Goal: Task Accomplishment & Management: Manage account settings

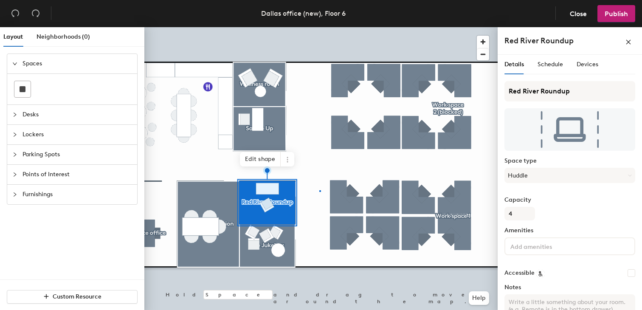
click at [319, 27] on div at bounding box center [320, 27] width 353 height 0
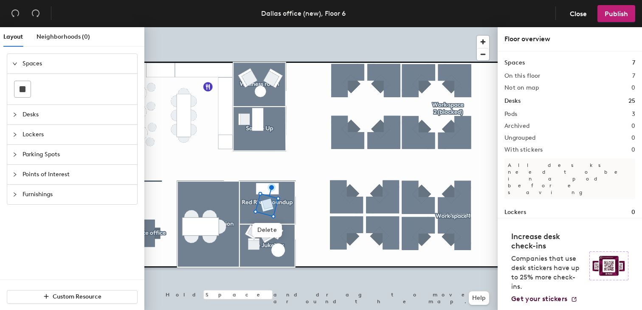
click at [294, 27] on div at bounding box center [320, 27] width 353 height 0
click at [317, 27] on div at bounding box center [320, 27] width 353 height 0
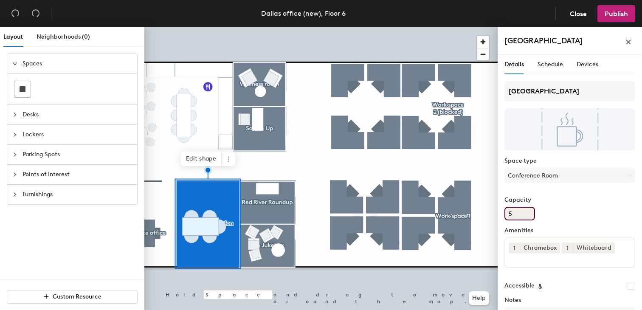
click at [522, 216] on input "5" at bounding box center [519, 214] width 31 height 14
click at [578, 205] on div "Capacity 5" at bounding box center [569, 209] width 131 height 24
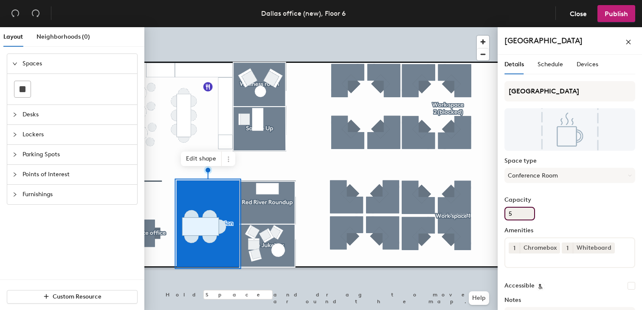
click at [521, 210] on input "5" at bounding box center [519, 214] width 31 height 14
click at [521, 211] on input "5" at bounding box center [519, 214] width 31 height 14
click at [517, 213] on input "5" at bounding box center [519, 214] width 31 height 14
click at [517, 212] on input "5" at bounding box center [519, 214] width 31 height 14
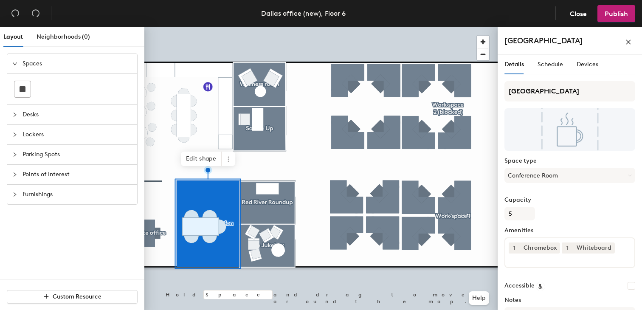
click at [615, 225] on div "Lone Star Junction Space type Conference Room Capacity 5 Amenities 1 Chromebox …" at bounding box center [569, 227] width 131 height 293
click at [310, 27] on div at bounding box center [320, 27] width 353 height 0
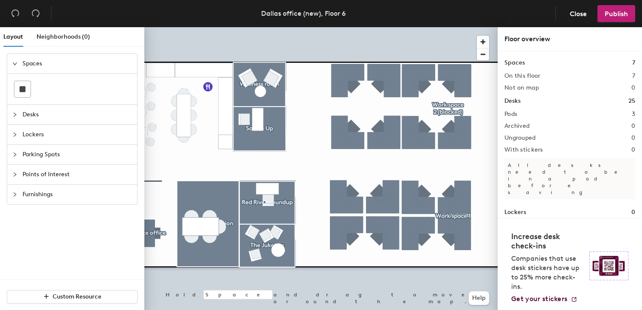
click at [264, 27] on div at bounding box center [320, 27] width 353 height 0
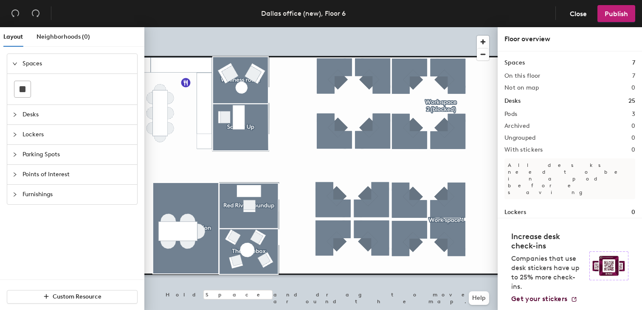
click at [238, 27] on div at bounding box center [320, 27] width 353 height 0
click at [299, 27] on div at bounding box center [320, 27] width 353 height 0
click at [315, 27] on div at bounding box center [320, 27] width 353 height 0
click at [261, 27] on div at bounding box center [320, 27] width 353 height 0
click at [237, 27] on div at bounding box center [320, 27] width 353 height 0
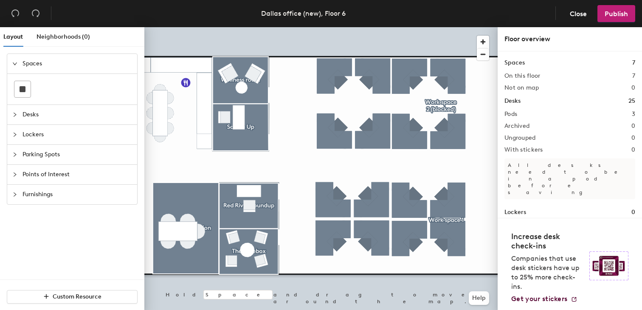
click at [264, 27] on div at bounding box center [320, 27] width 353 height 0
click at [265, 27] on div at bounding box center [320, 27] width 353 height 0
click at [232, 27] on div at bounding box center [320, 27] width 353 height 0
click at [233, 27] on div at bounding box center [320, 27] width 353 height 0
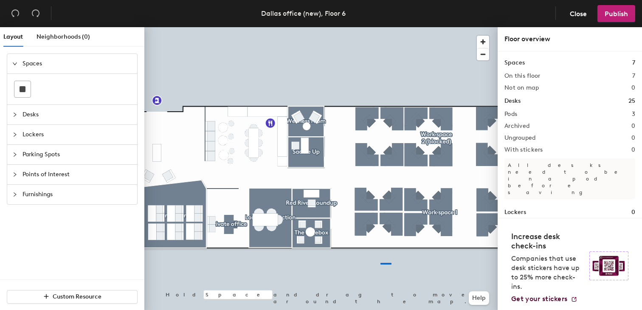
click at [360, 27] on div at bounding box center [320, 27] width 353 height 0
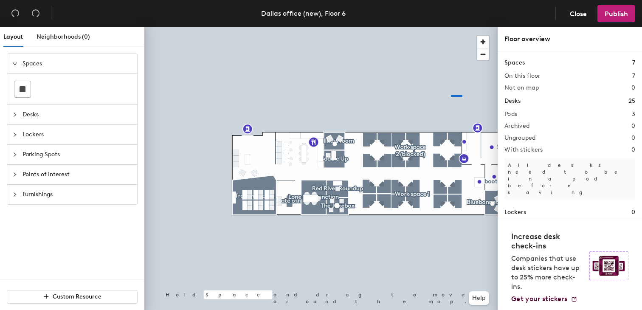
click at [441, 27] on div at bounding box center [320, 27] width 353 height 0
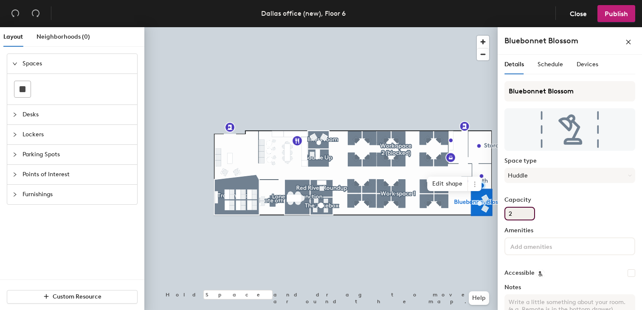
click at [520, 210] on input "2" at bounding box center [519, 214] width 31 height 14
click at [520, 211] on input "2" at bounding box center [519, 214] width 31 height 14
type input "5"
click at [513, 209] on input "Capacity" at bounding box center [519, 214] width 31 height 14
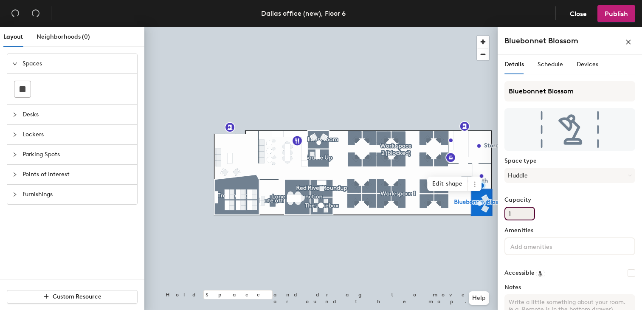
type input "1"
click at [568, 198] on label "Capacity" at bounding box center [569, 200] width 131 height 7
click at [535, 207] on input "1" at bounding box center [519, 214] width 31 height 14
click at [431, 27] on div at bounding box center [320, 27] width 353 height 0
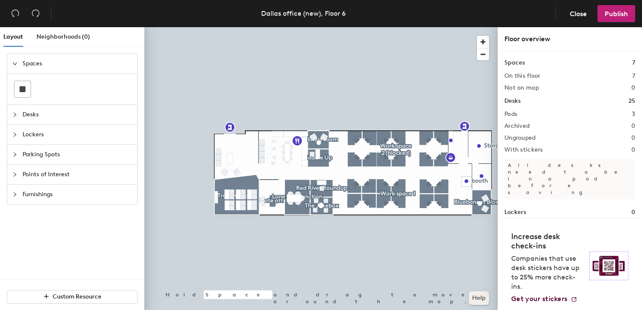
click at [317, 27] on div at bounding box center [320, 27] width 353 height 0
click at [313, 27] on div at bounding box center [320, 27] width 353 height 0
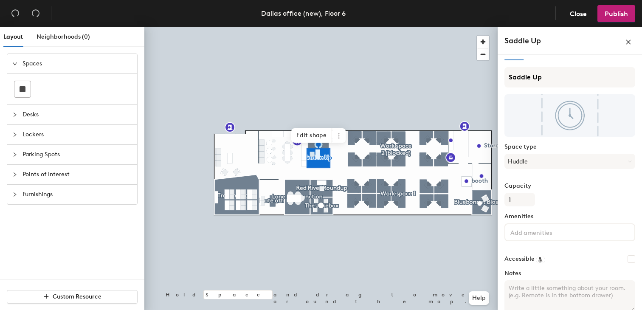
scroll to position [55, 0]
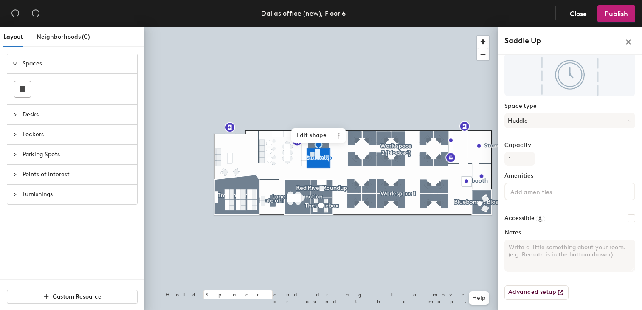
click at [420, 27] on div at bounding box center [320, 27] width 353 height 0
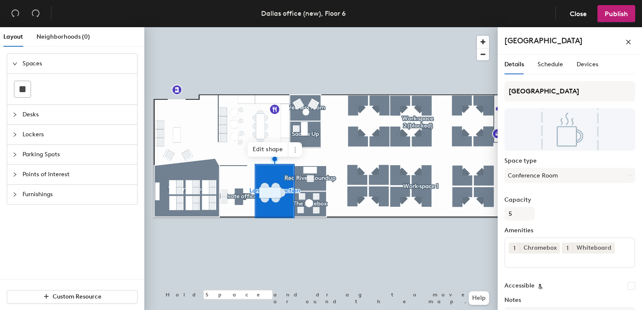
click at [281, 27] on div at bounding box center [320, 27] width 353 height 0
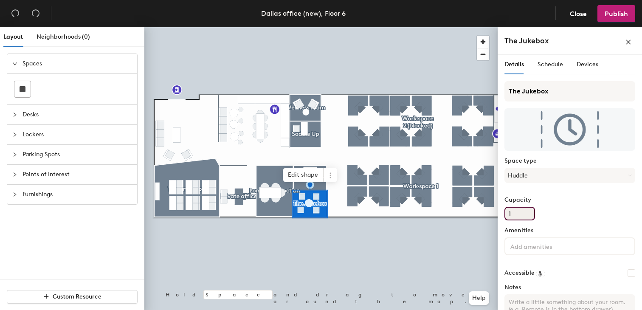
click at [517, 215] on input "1" at bounding box center [519, 214] width 31 height 14
type input "1"
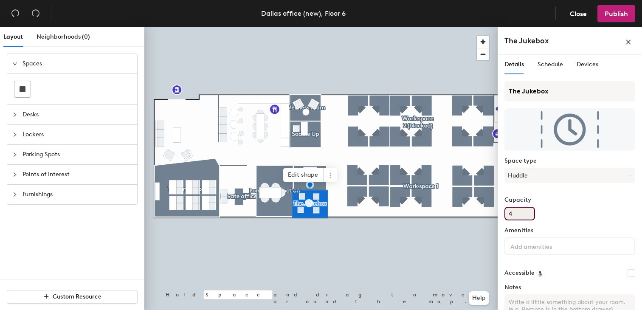
type input "4"
click at [453, 27] on div at bounding box center [320, 27] width 353 height 0
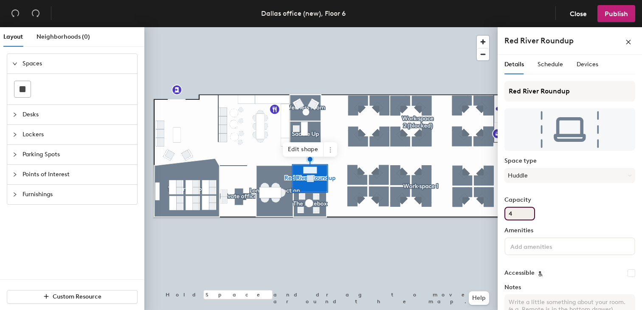
click at [524, 216] on input "4" at bounding box center [519, 214] width 31 height 14
type input "1"
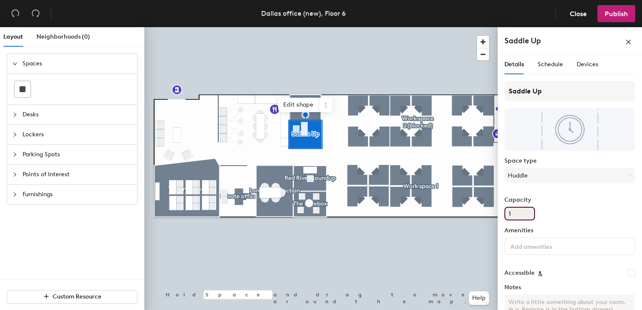
click at [518, 214] on input "1" at bounding box center [519, 214] width 31 height 14
click at [517, 216] on input "1" at bounding box center [519, 214] width 31 height 14
click at [517, 213] on input "1" at bounding box center [519, 214] width 31 height 14
click at [517, 214] on input "1" at bounding box center [519, 214] width 31 height 14
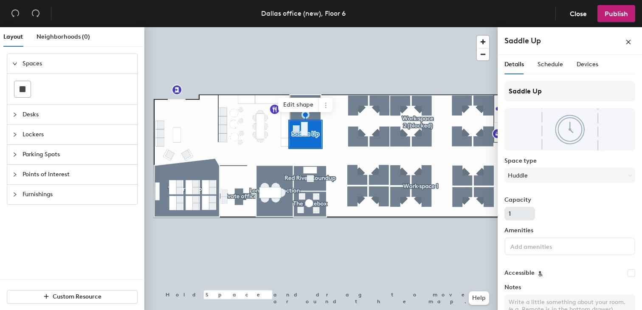
click at [515, 214] on input "1" at bounding box center [519, 214] width 31 height 14
type input "2"
click at [415, 27] on div at bounding box center [320, 27] width 353 height 0
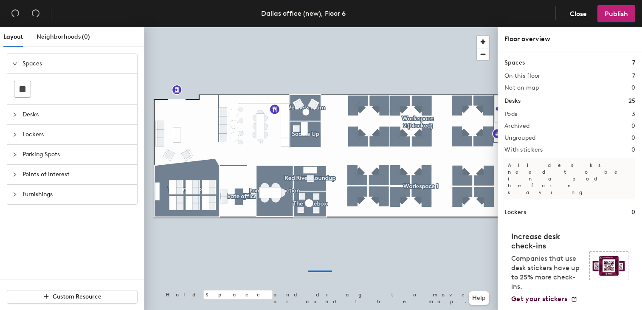
click at [306, 27] on div at bounding box center [320, 27] width 353 height 0
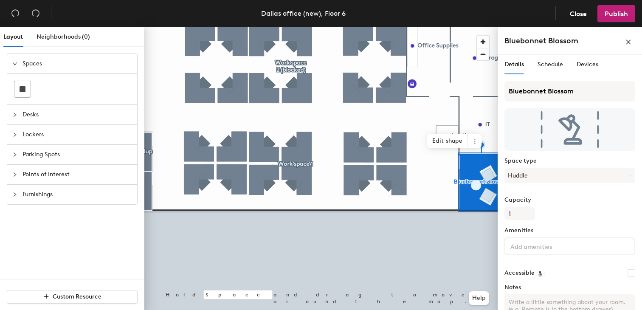
click at [475, 27] on div at bounding box center [320, 27] width 353 height 0
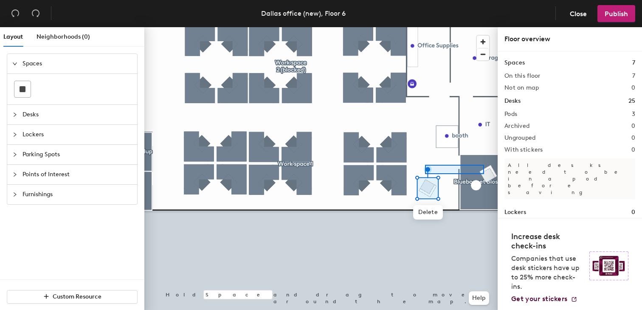
click at [425, 27] on div at bounding box center [320, 27] width 353 height 0
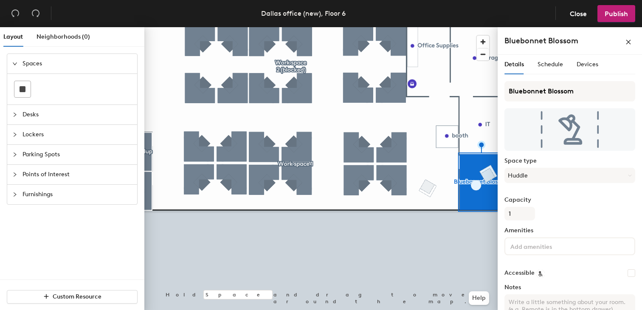
click at [440, 27] on div at bounding box center [320, 27] width 353 height 0
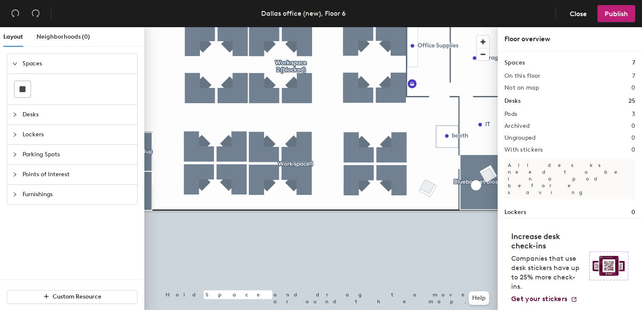
click at [484, 27] on div at bounding box center [320, 27] width 353 height 0
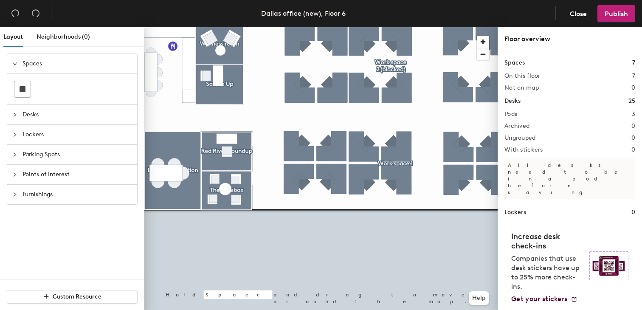
click at [599, 309] on html "Skip navigation Schedule Office People Analytics Visits Deliveries Services Man…" at bounding box center [321, 155] width 642 height 310
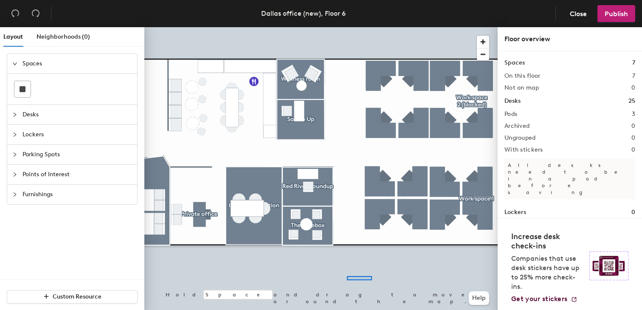
click at [346, 27] on div at bounding box center [320, 27] width 353 height 0
click at [343, 27] on div at bounding box center [320, 27] width 353 height 0
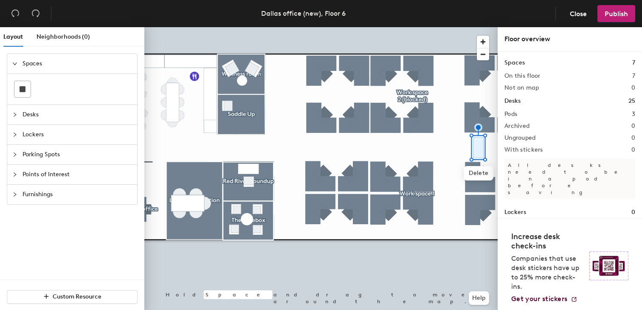
click at [229, 27] on div at bounding box center [320, 27] width 353 height 0
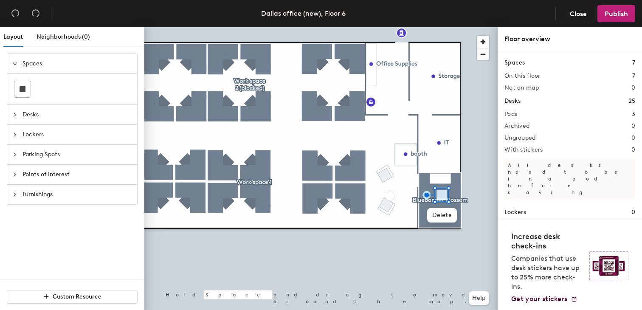
click at [475, 27] on div at bounding box center [320, 27] width 353 height 0
click at [435, 27] on div at bounding box center [320, 27] width 353 height 0
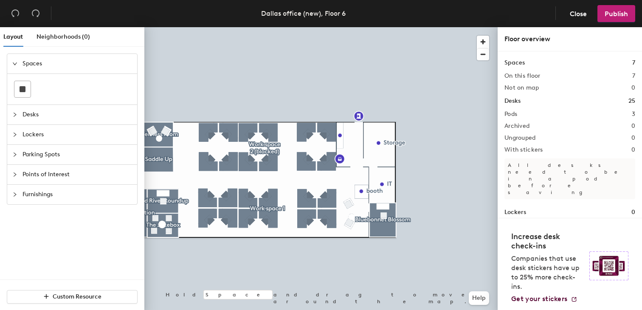
click at [358, 27] on div at bounding box center [320, 27] width 353 height 0
click at [337, 27] on div at bounding box center [320, 27] width 353 height 0
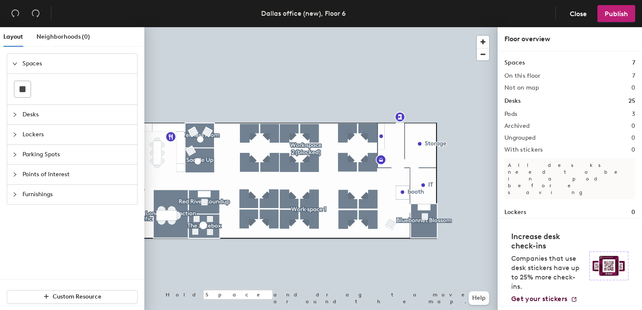
click at [191, 27] on div at bounding box center [320, 27] width 353 height 0
click at [199, 27] on div at bounding box center [320, 27] width 353 height 0
click at [227, 27] on div at bounding box center [320, 27] width 353 height 0
click at [191, 27] on div at bounding box center [320, 27] width 353 height 0
click at [202, 27] on div at bounding box center [320, 27] width 353 height 0
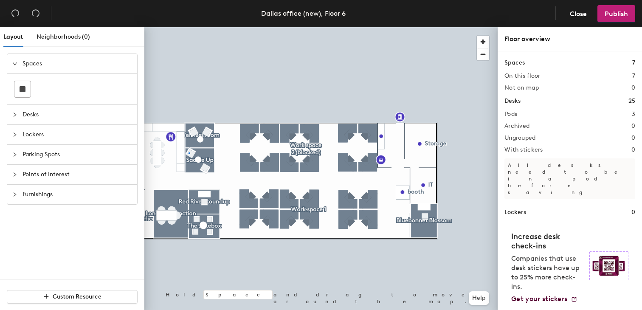
click at [188, 27] on div at bounding box center [320, 27] width 353 height 0
click at [206, 27] on div at bounding box center [320, 27] width 353 height 0
click at [188, 27] on div at bounding box center [320, 27] width 353 height 0
click at [188, 152] on div at bounding box center [189, 153] width 3 height 2
click at [227, 27] on div at bounding box center [320, 27] width 353 height 0
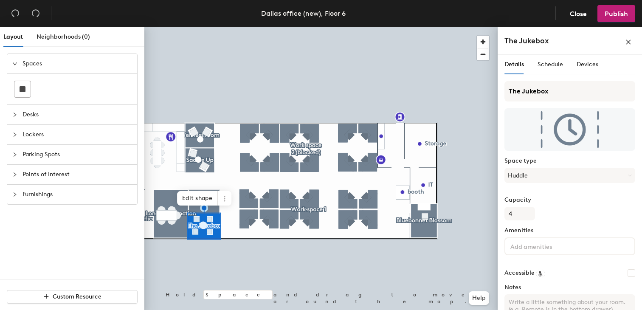
click at [433, 27] on div at bounding box center [320, 27] width 353 height 0
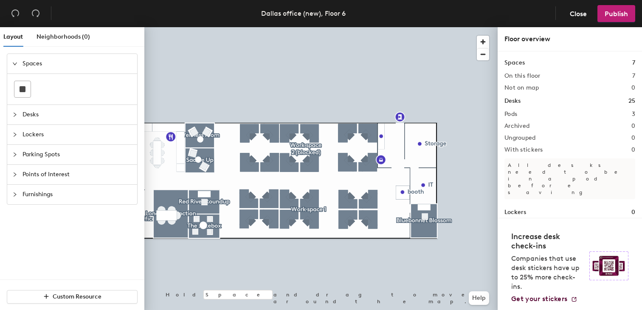
click at [348, 27] on div at bounding box center [320, 27] width 353 height 0
click at [168, 27] on div at bounding box center [320, 27] width 353 height 0
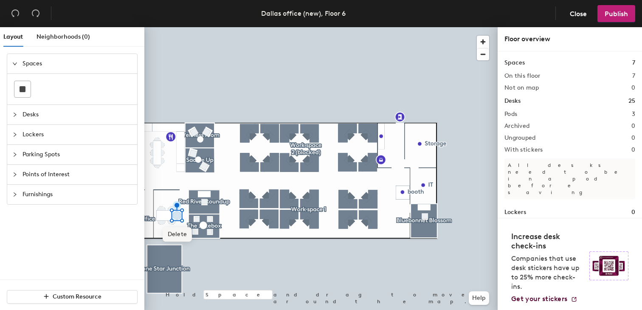
click at [180, 229] on span "Delete" at bounding box center [178, 234] width 30 height 14
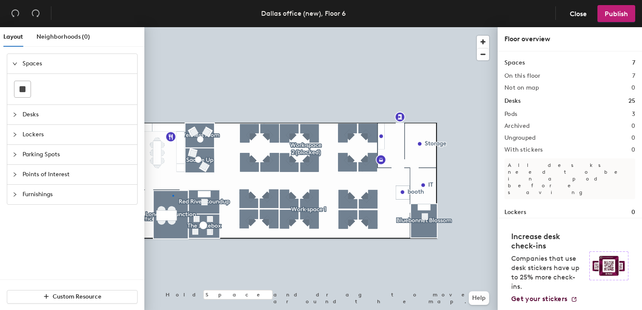
click at [172, 27] on div at bounding box center [320, 27] width 353 height 0
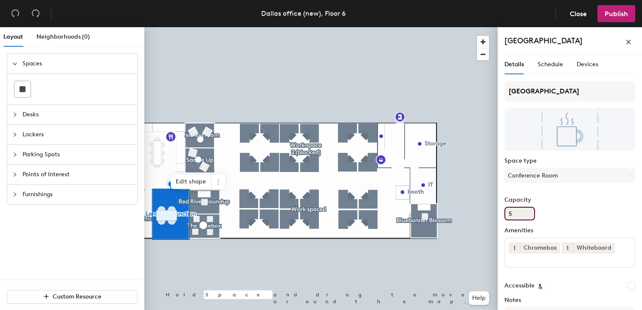
click at [525, 214] on input "5" at bounding box center [519, 214] width 31 height 14
click at [525, 213] on input "5" at bounding box center [519, 214] width 31 height 14
drag, startPoint x: 525, startPoint y: 213, endPoint x: 527, endPoint y: 208, distance: 5.8
click at [525, 213] on input "5" at bounding box center [519, 214] width 31 height 14
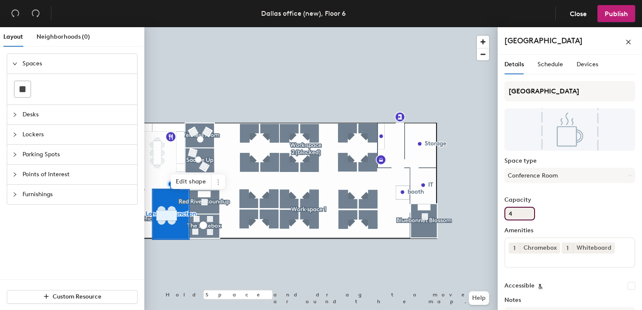
type input "4"
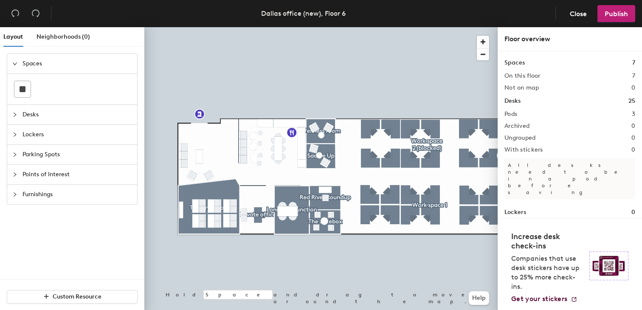
click at [253, 27] on div at bounding box center [320, 27] width 353 height 0
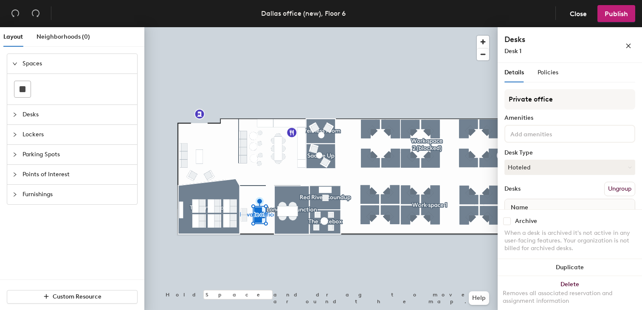
click at [265, 27] on div at bounding box center [320, 27] width 353 height 0
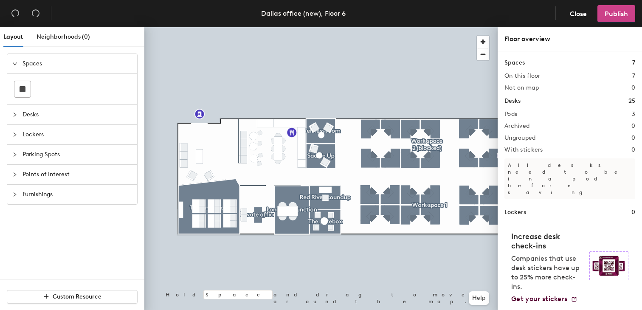
click at [629, 17] on button "Publish" at bounding box center [616, 13] width 38 height 17
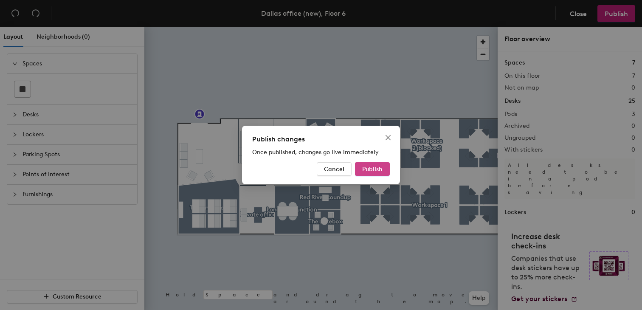
click at [380, 171] on span "Publish" at bounding box center [372, 169] width 20 height 7
